Goal: Register for event/course

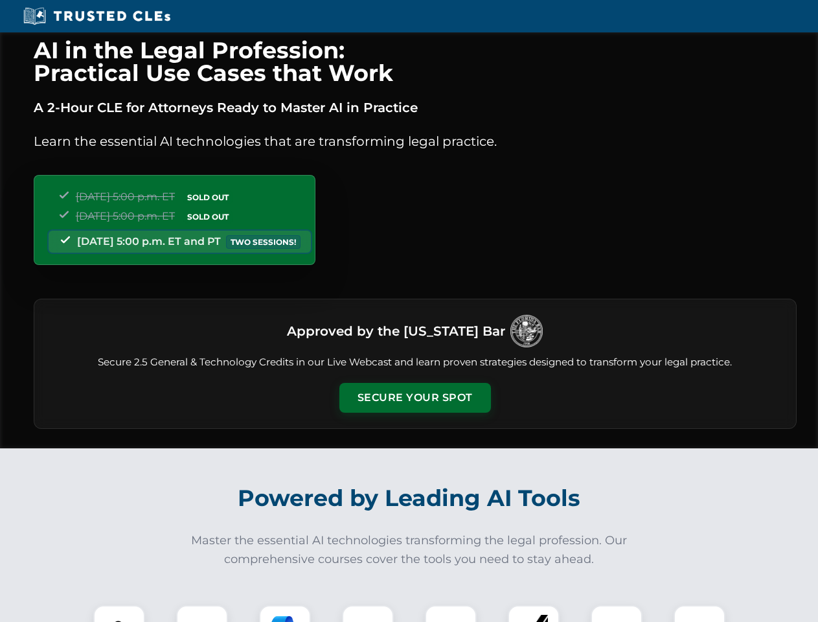
click at [414, 398] on button "Secure Your Spot" at bounding box center [415, 398] width 152 height 30
click at [119, 613] on img at bounding box center [119, 631] width 38 height 38
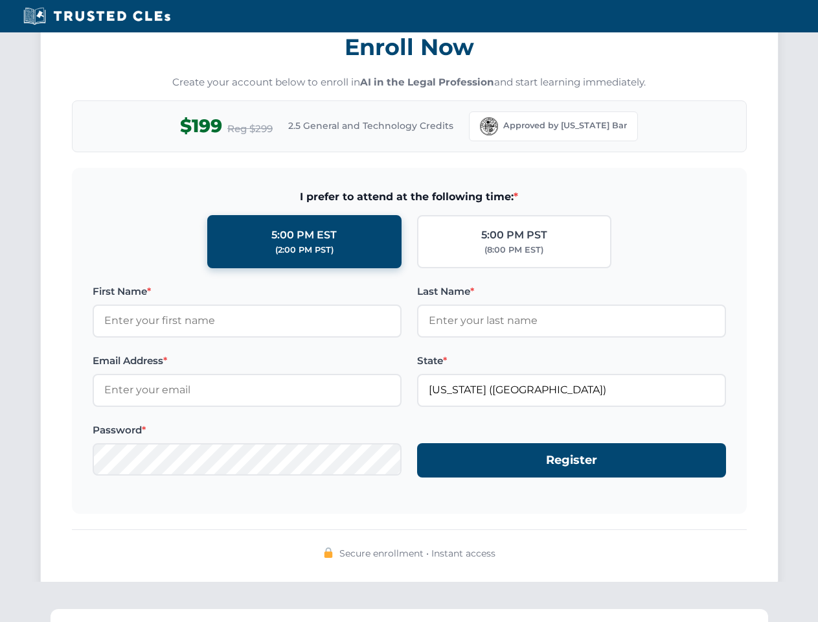
scroll to position [1271, 0]
